Goal: Use online tool/utility: Utilize a website feature to perform a specific function

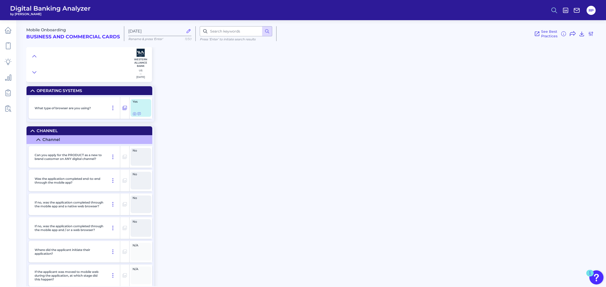
click at [557, 11] on icon at bounding box center [553, 10] width 7 height 7
click at [530, 39] on button "Feature Explorer Search" at bounding box center [529, 36] width 61 height 13
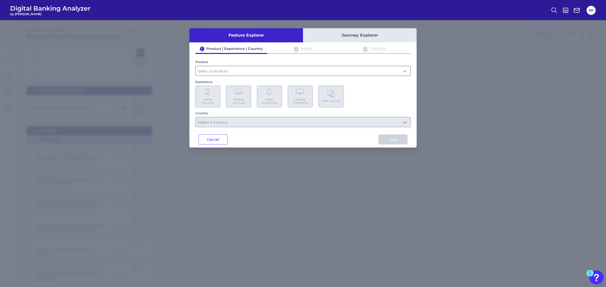
click at [241, 72] on input "text" at bounding box center [303, 71] width 214 height 10
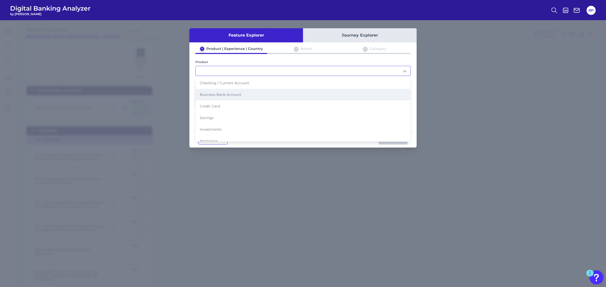
click at [222, 97] on li "Business Bank Account" at bounding box center [303, 95] width 214 height 12
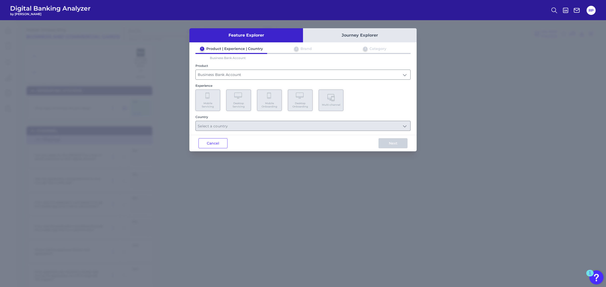
type input "Business Bank Account"
click at [248, 105] on Servicing "Desktop Servicing" at bounding box center [238, 100] width 25 height 21
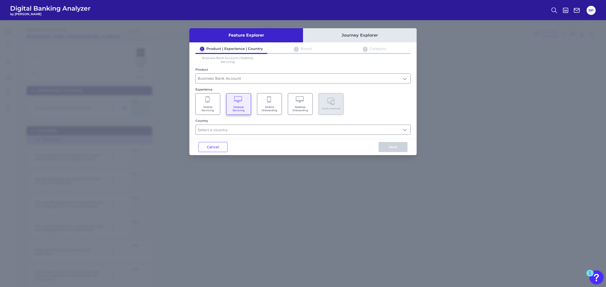
click at [292, 105] on span "Desktop Onboarding" at bounding box center [299, 108] width 19 height 7
click at [289, 129] on input "text" at bounding box center [303, 130] width 214 height 10
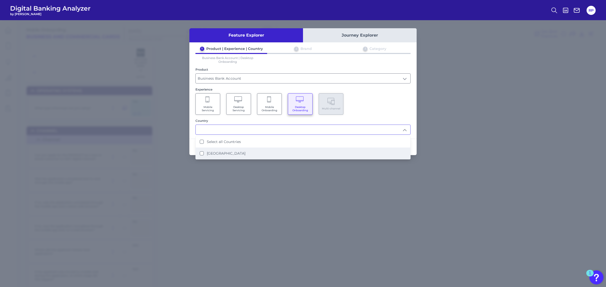
click at [235, 152] on li "[GEOGRAPHIC_DATA]" at bounding box center [303, 154] width 214 height 12
type input "Select all Countries"
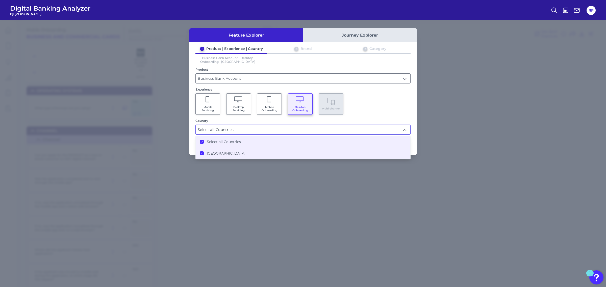
click at [369, 102] on div "Mobile Servicing Desktop Servicing Mobile Onboarding Desktop Onboarding Multi-c…" at bounding box center [302, 103] width 215 height 21
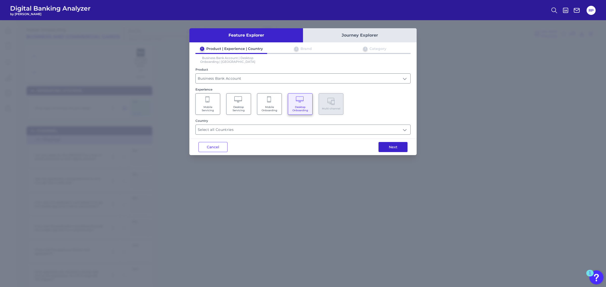
click at [396, 149] on button "Next" at bounding box center [392, 147] width 29 height 10
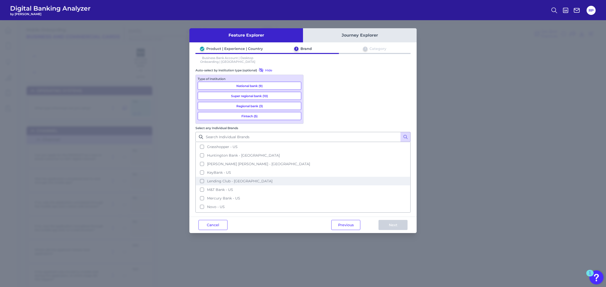
scroll to position [95, 0]
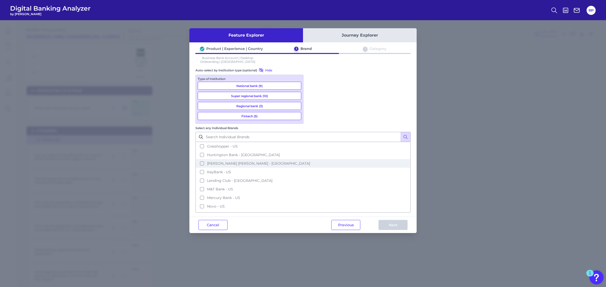
click at [310, 161] on span "[PERSON_NAME] [PERSON_NAME] - [GEOGRAPHIC_DATA]" at bounding box center [258, 163] width 103 height 5
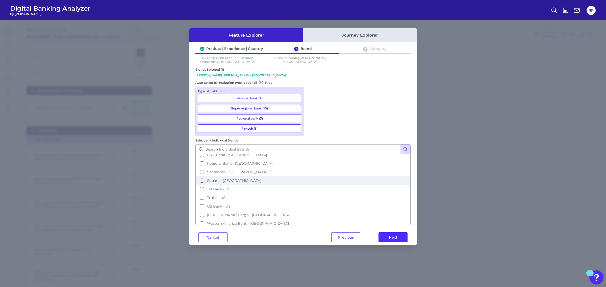
scroll to position [183, 0]
click at [230, 179] on span "TD Bank - US" at bounding box center [218, 181] width 23 height 5
click at [325, 186] on button "Truist - US" at bounding box center [303, 190] width 214 height 9
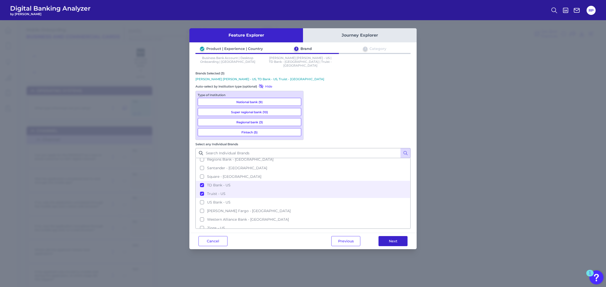
click at [391, 236] on button "Next" at bounding box center [392, 241] width 29 height 10
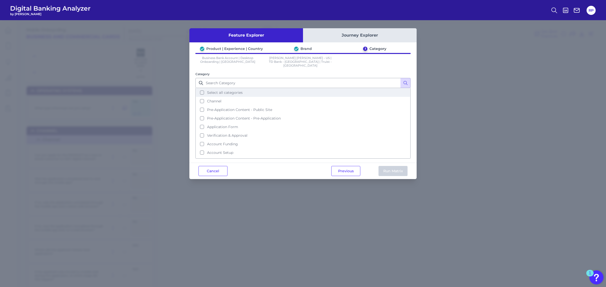
click at [223, 90] on span "Select all categories" at bounding box center [225, 92] width 36 height 5
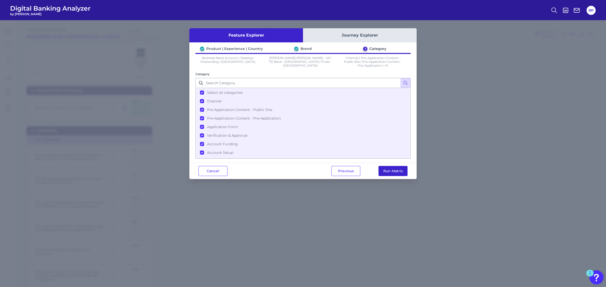
click at [390, 170] on button "Run Matrix" at bounding box center [392, 171] width 29 height 10
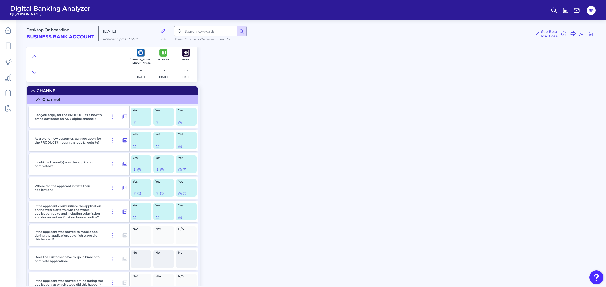
radio input "true"
radio input "false"
checkbox input "false"
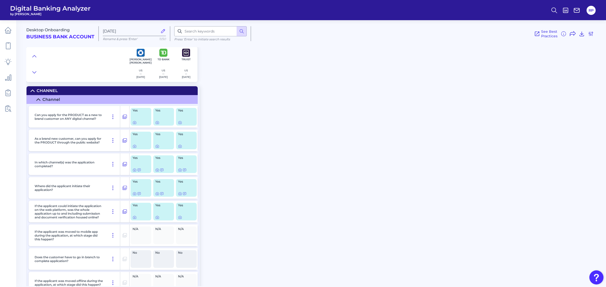
checkbox input "false"
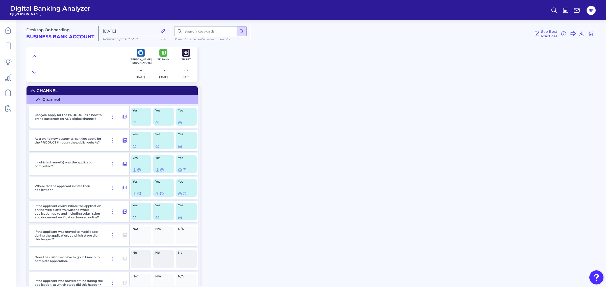
checkbox input "false"
checkbox input "true"
click at [133, 123] on icon at bounding box center [134, 122] width 3 height 3
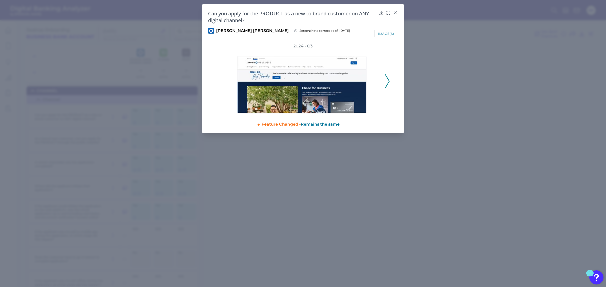
click at [387, 84] on polyline at bounding box center [387, 81] width 4 height 13
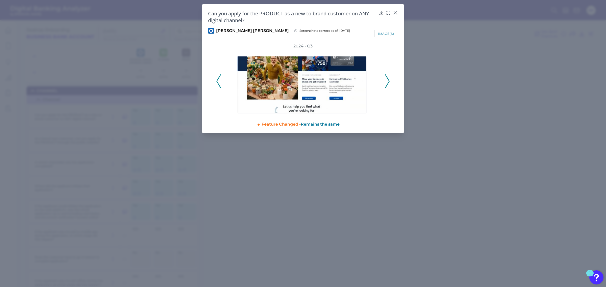
click at [387, 84] on polyline at bounding box center [387, 81] width 4 height 13
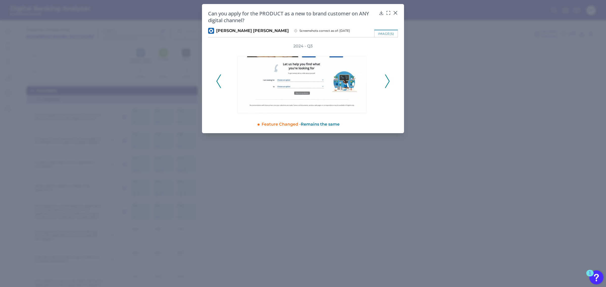
click at [387, 84] on polyline at bounding box center [387, 81] width 4 height 13
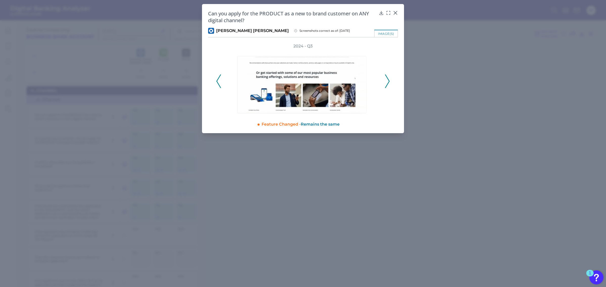
click at [387, 84] on polyline at bounding box center [387, 81] width 4 height 13
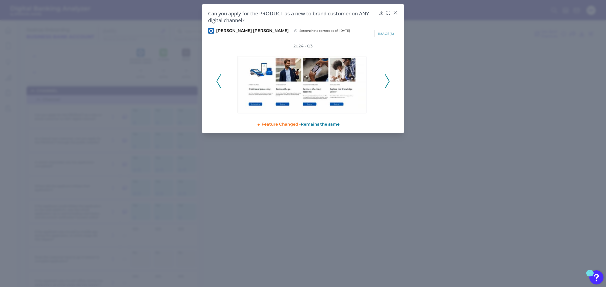
click at [387, 84] on polyline at bounding box center [387, 81] width 4 height 13
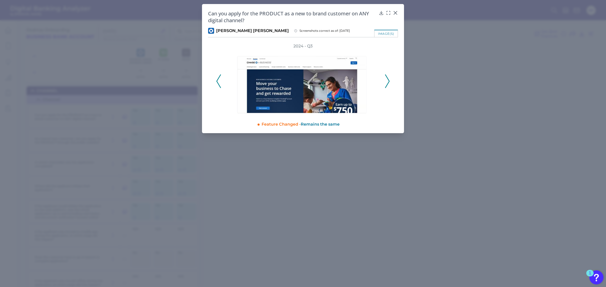
click at [387, 84] on polyline at bounding box center [387, 81] width 4 height 13
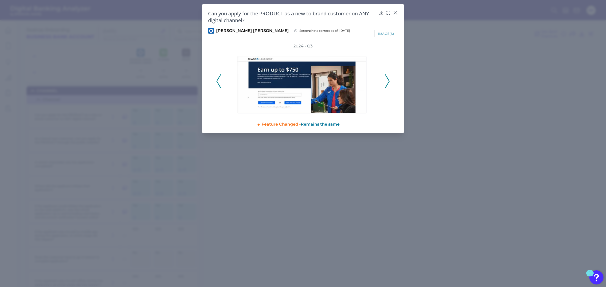
click at [387, 84] on polyline at bounding box center [387, 81] width 4 height 13
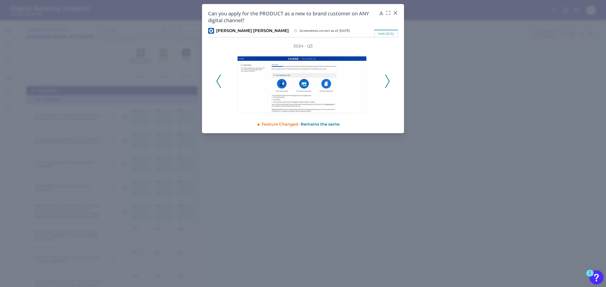
click at [387, 84] on polyline at bounding box center [387, 81] width 4 height 13
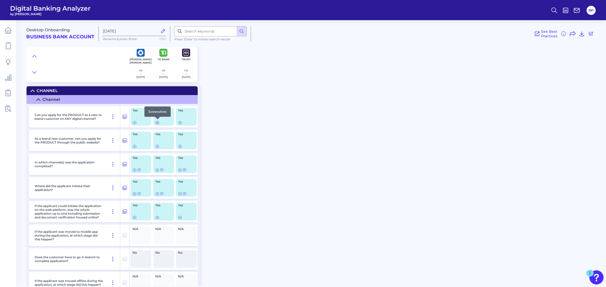
click at [157, 122] on icon at bounding box center [157, 123] width 4 height 4
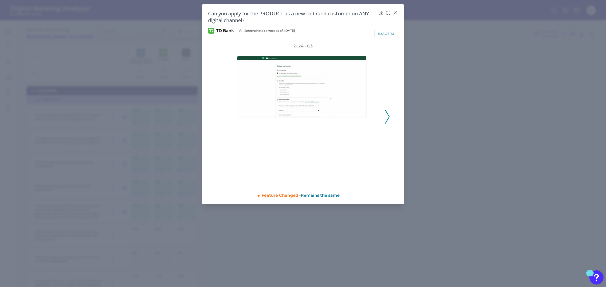
click at [388, 110] on icon at bounding box center [387, 117] width 5 height 14
